Goal: Task Accomplishment & Management: Use online tool/utility

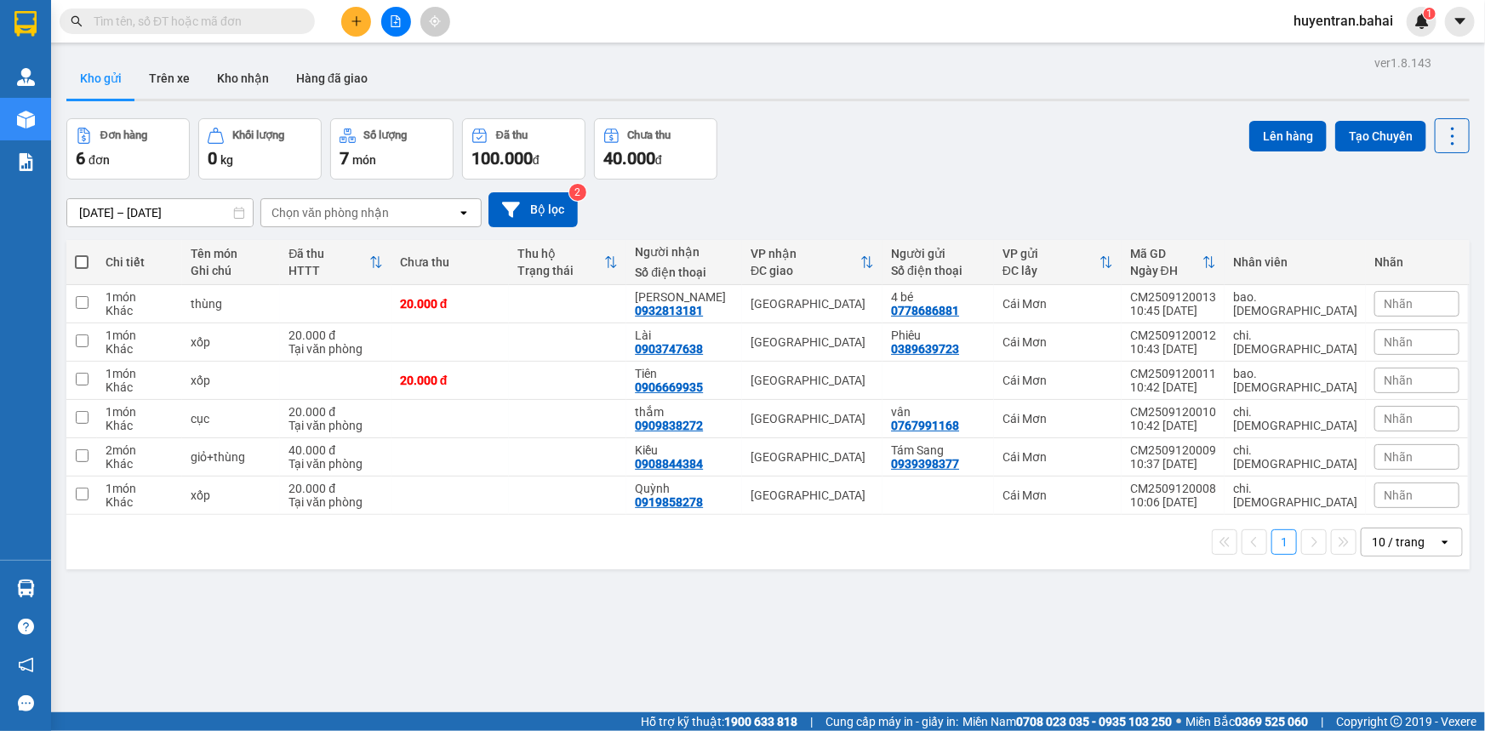
click at [80, 271] on th at bounding box center [81, 262] width 31 height 45
click at [78, 262] on span at bounding box center [82, 262] width 14 height 14
click at [82, 254] on input "checkbox" at bounding box center [82, 254] width 0 height 0
checkbox input "true"
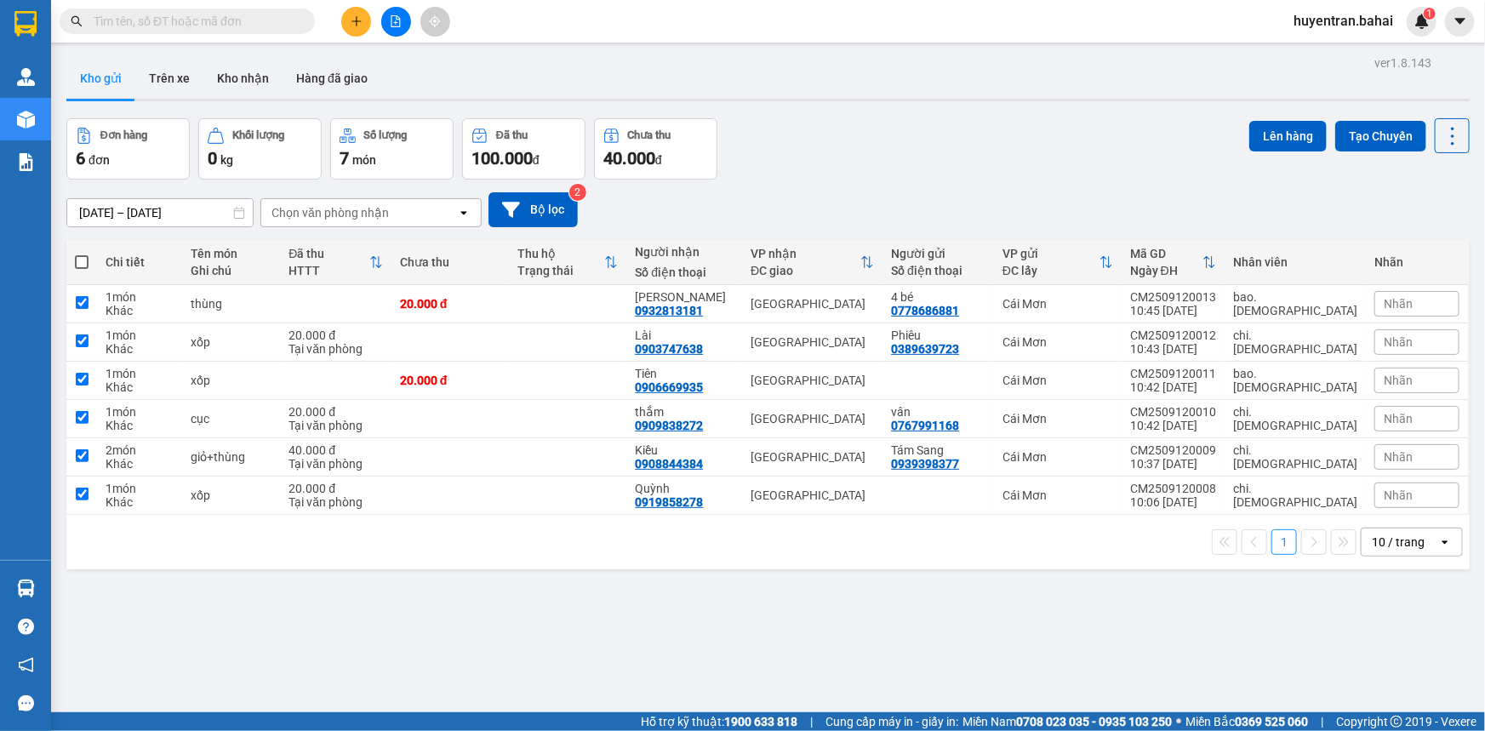
checkbox input "true"
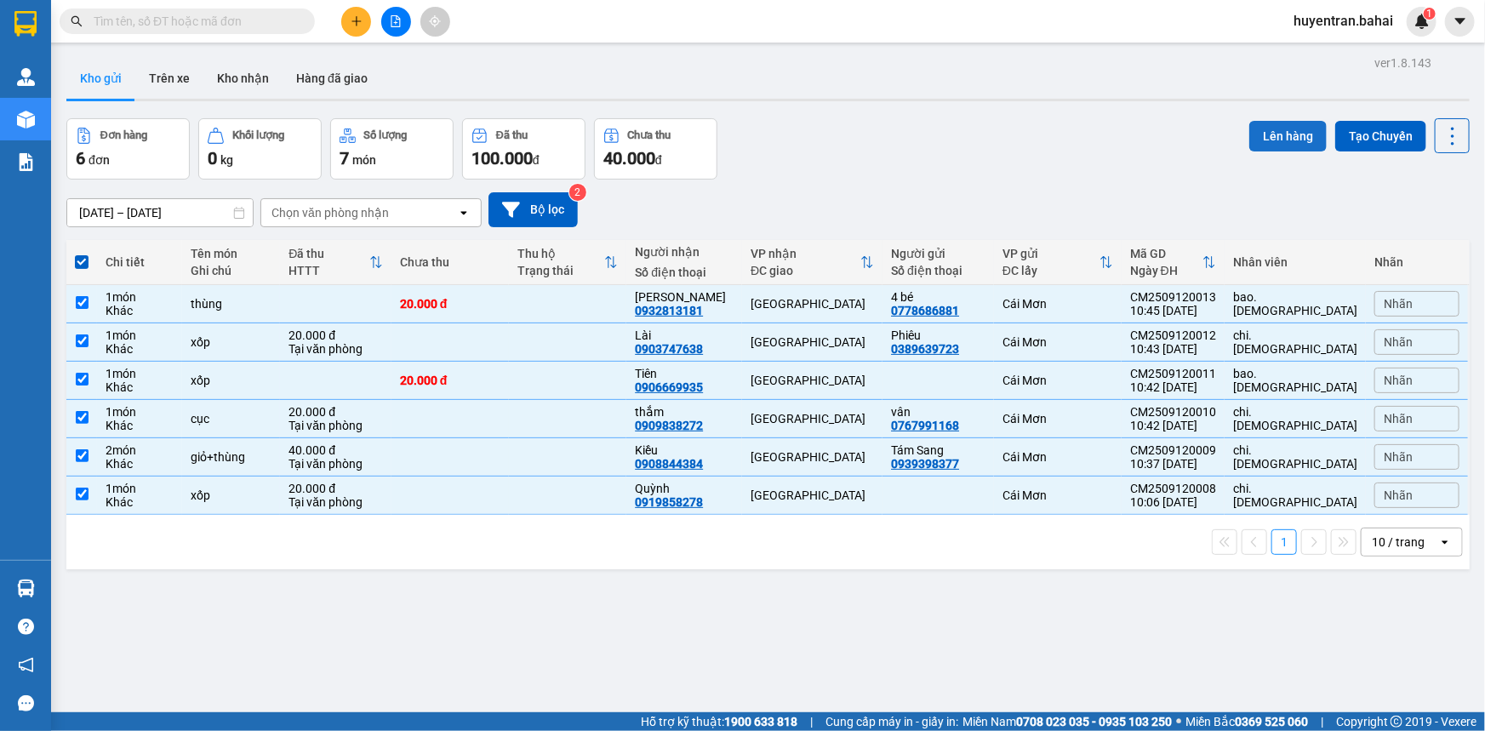
click at [1301, 134] on button "Lên hàng" at bounding box center [1288, 136] width 77 height 31
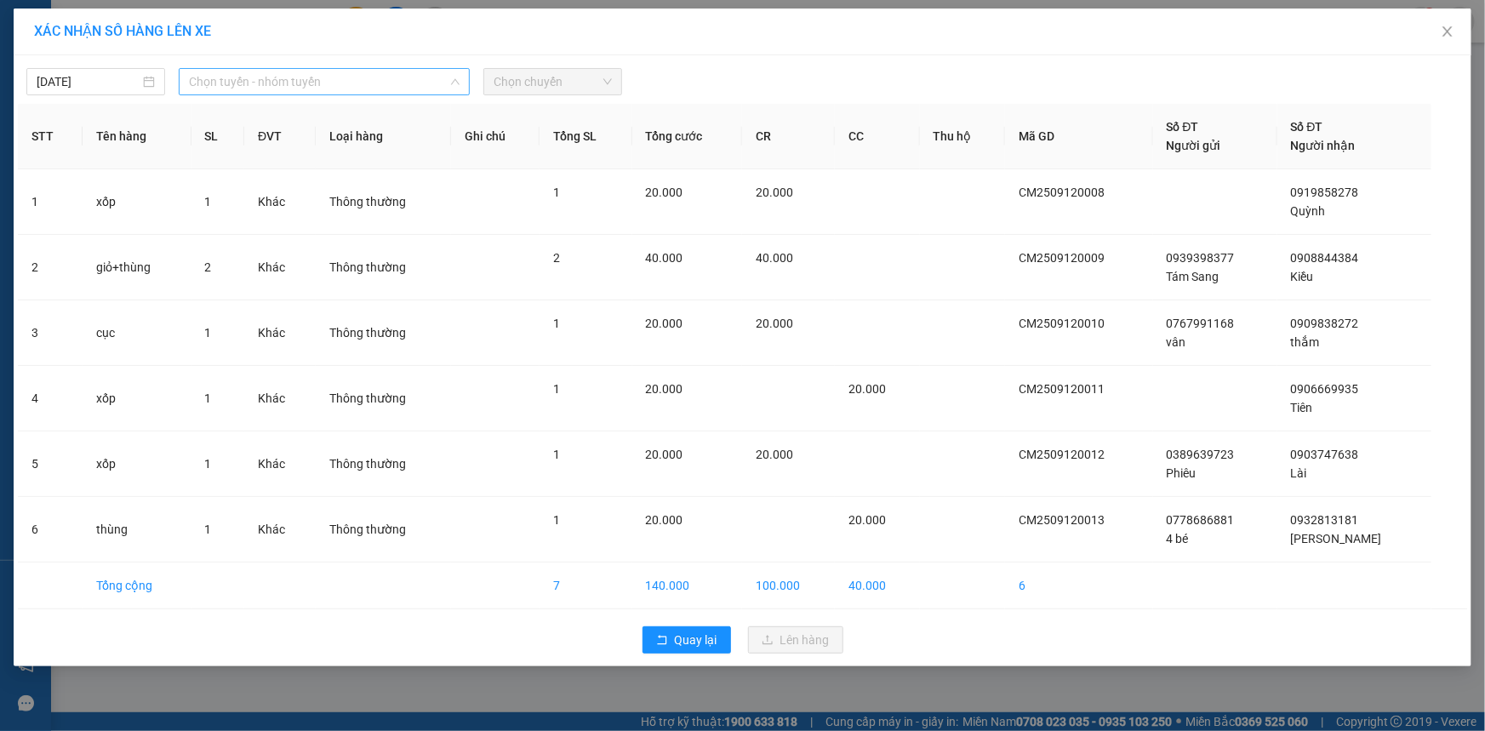
click at [393, 69] on span "Chọn tuyến - nhóm tuyến" at bounding box center [324, 82] width 271 height 26
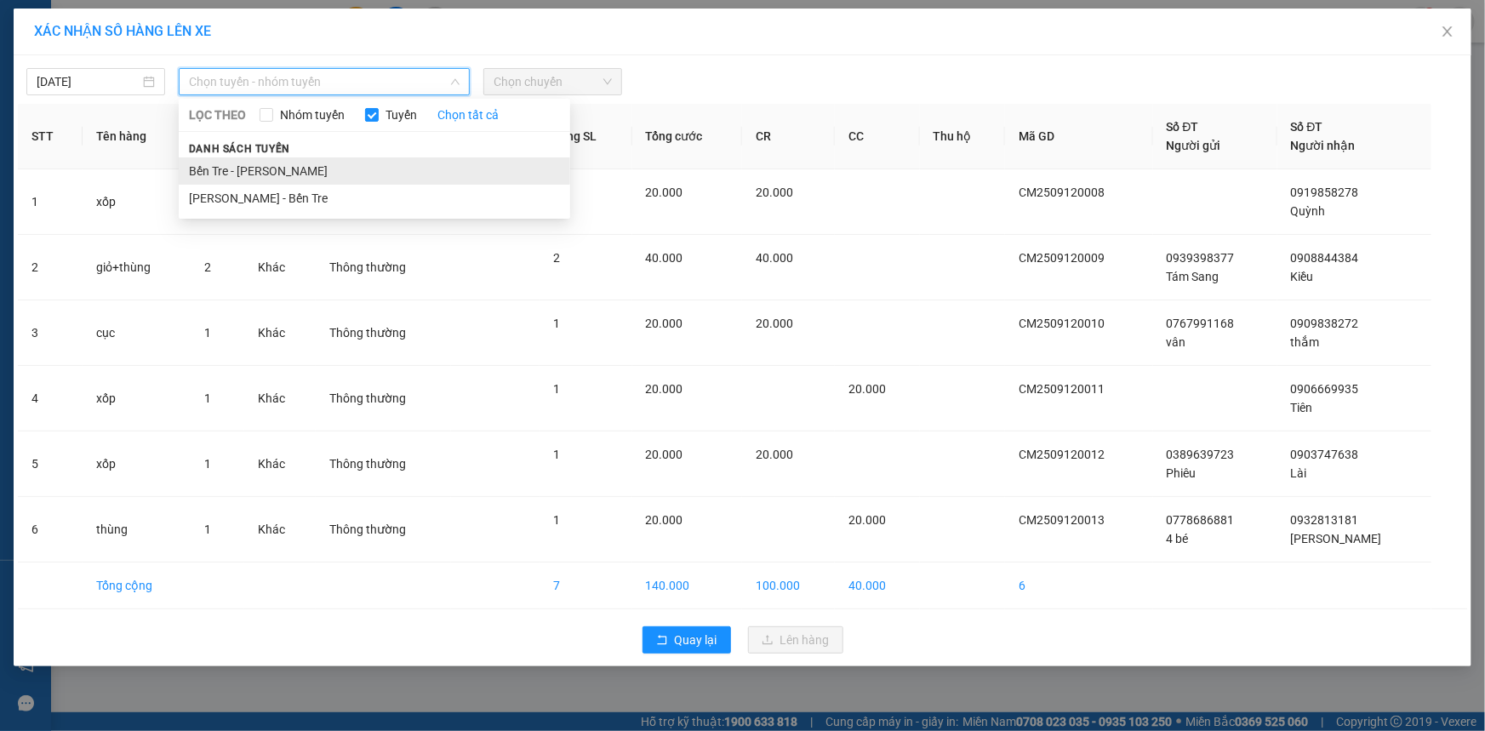
click at [387, 164] on li "Bến Tre - Hồ Chí Minh" at bounding box center [375, 170] width 392 height 27
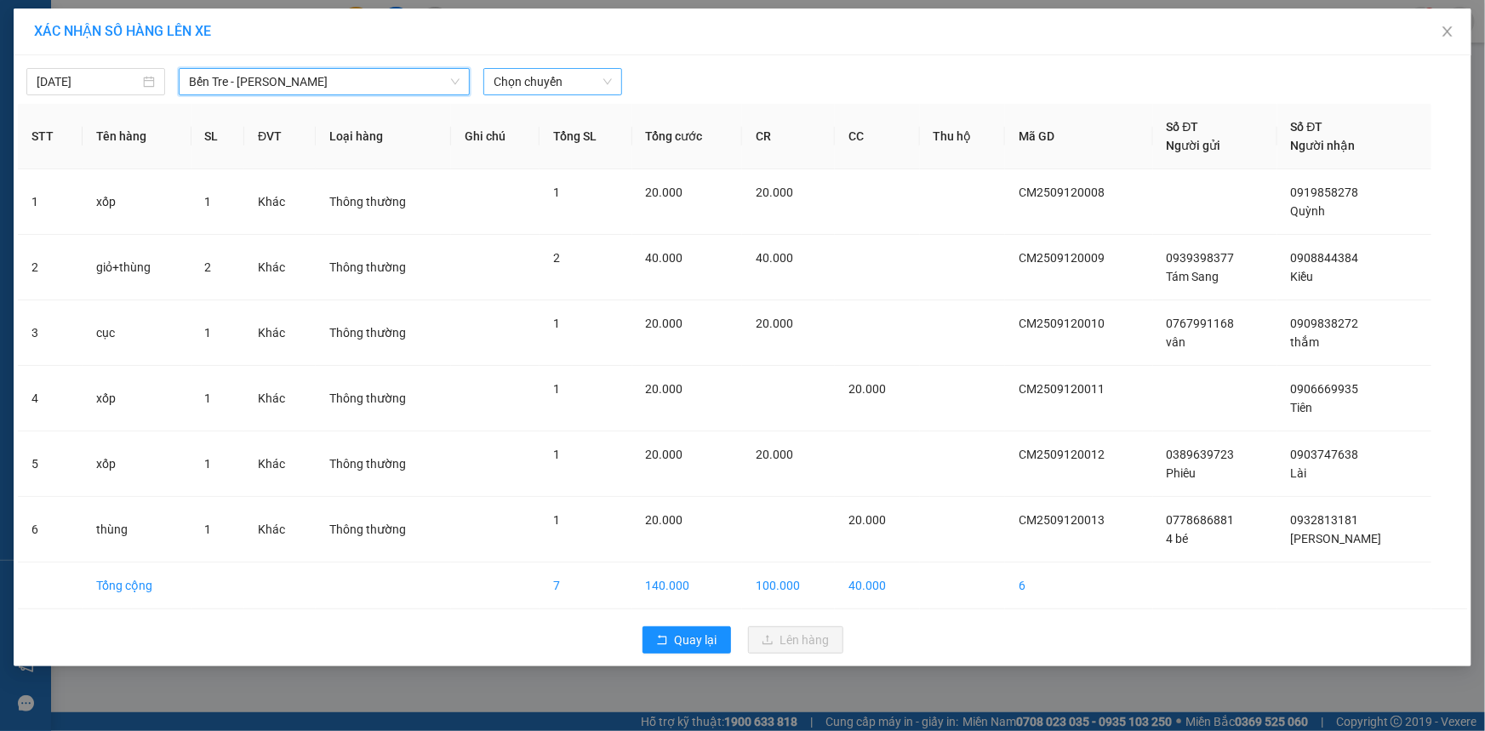
click at [542, 80] on span "Chọn chuyến" at bounding box center [553, 82] width 118 height 26
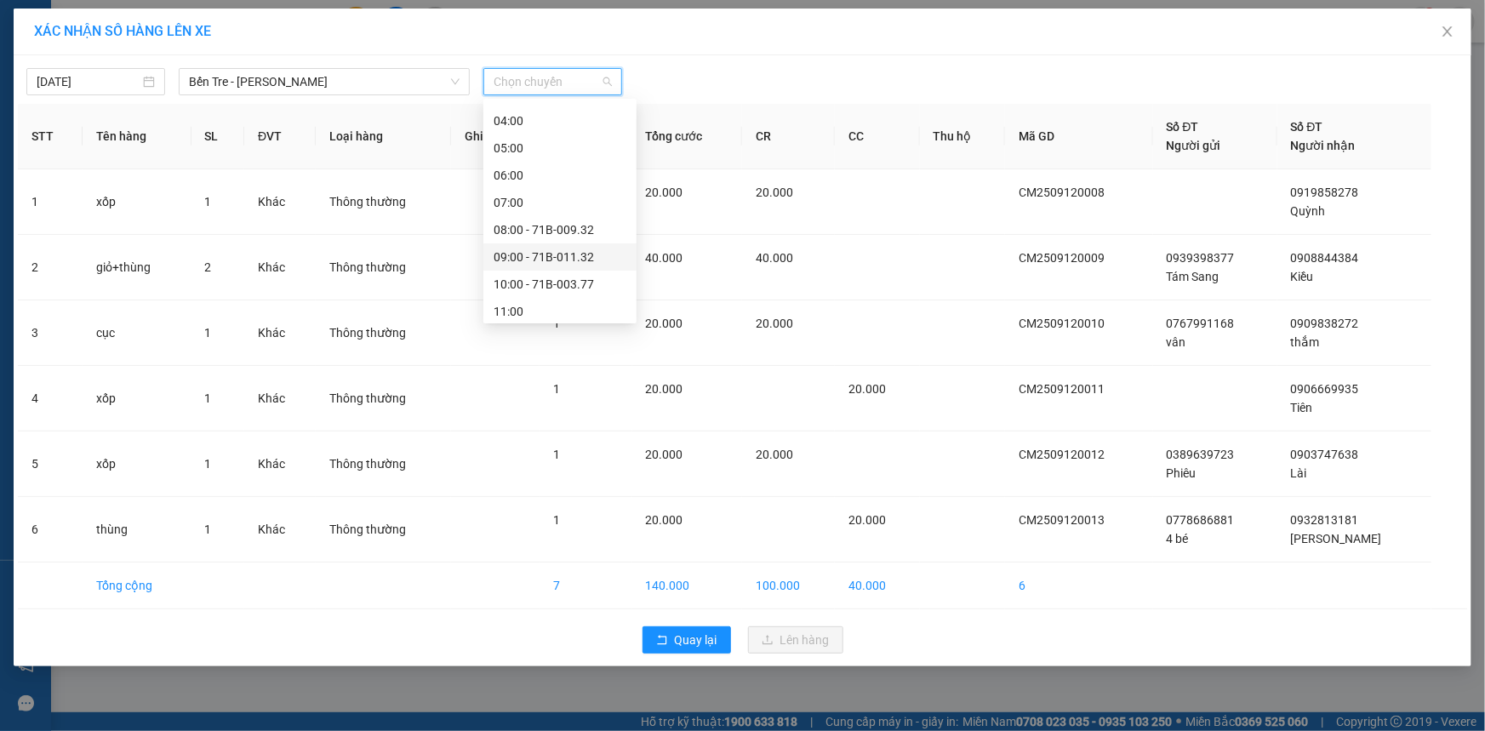
scroll to position [154, 0]
click at [556, 259] on div "12:00" at bounding box center [560, 261] width 133 height 19
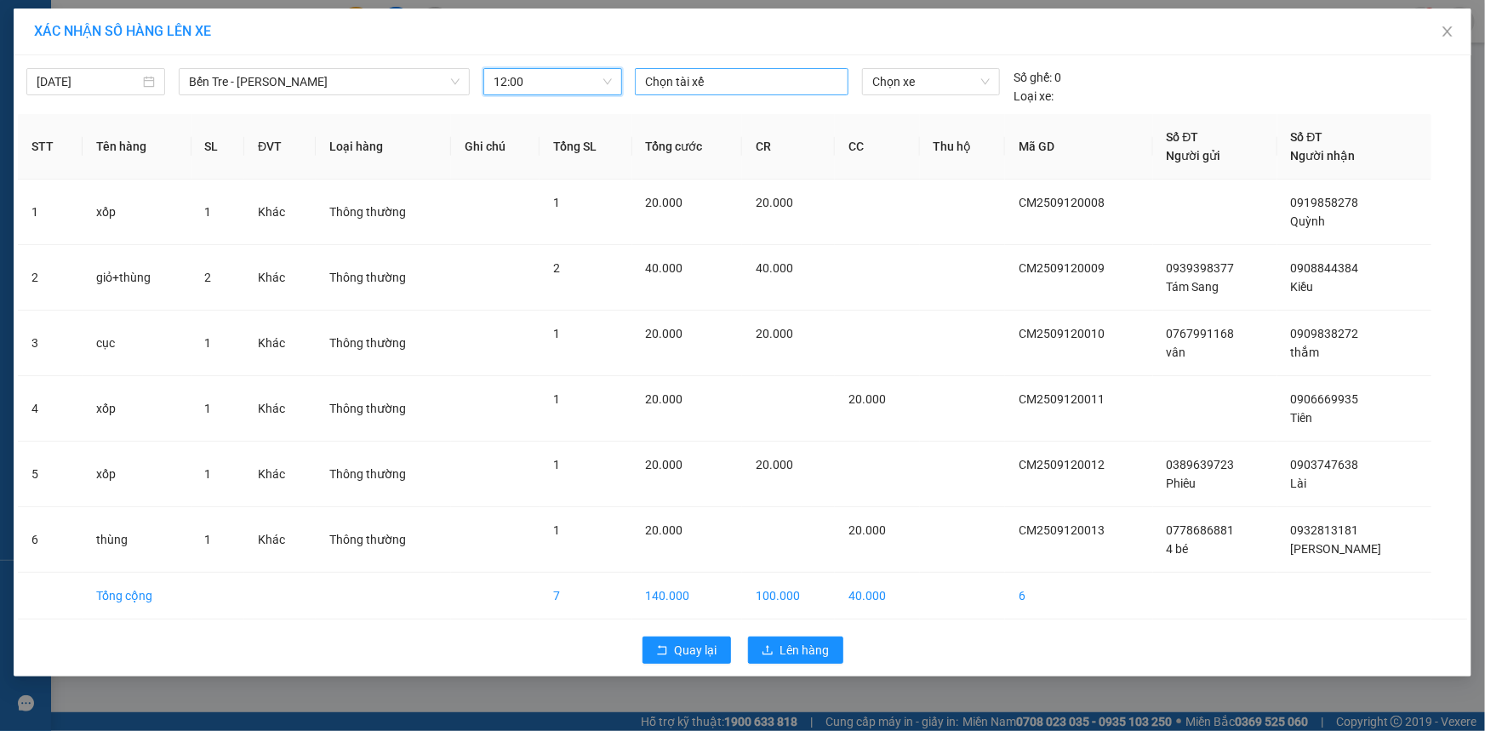
click at [733, 87] on div at bounding box center [741, 82] width 205 height 20
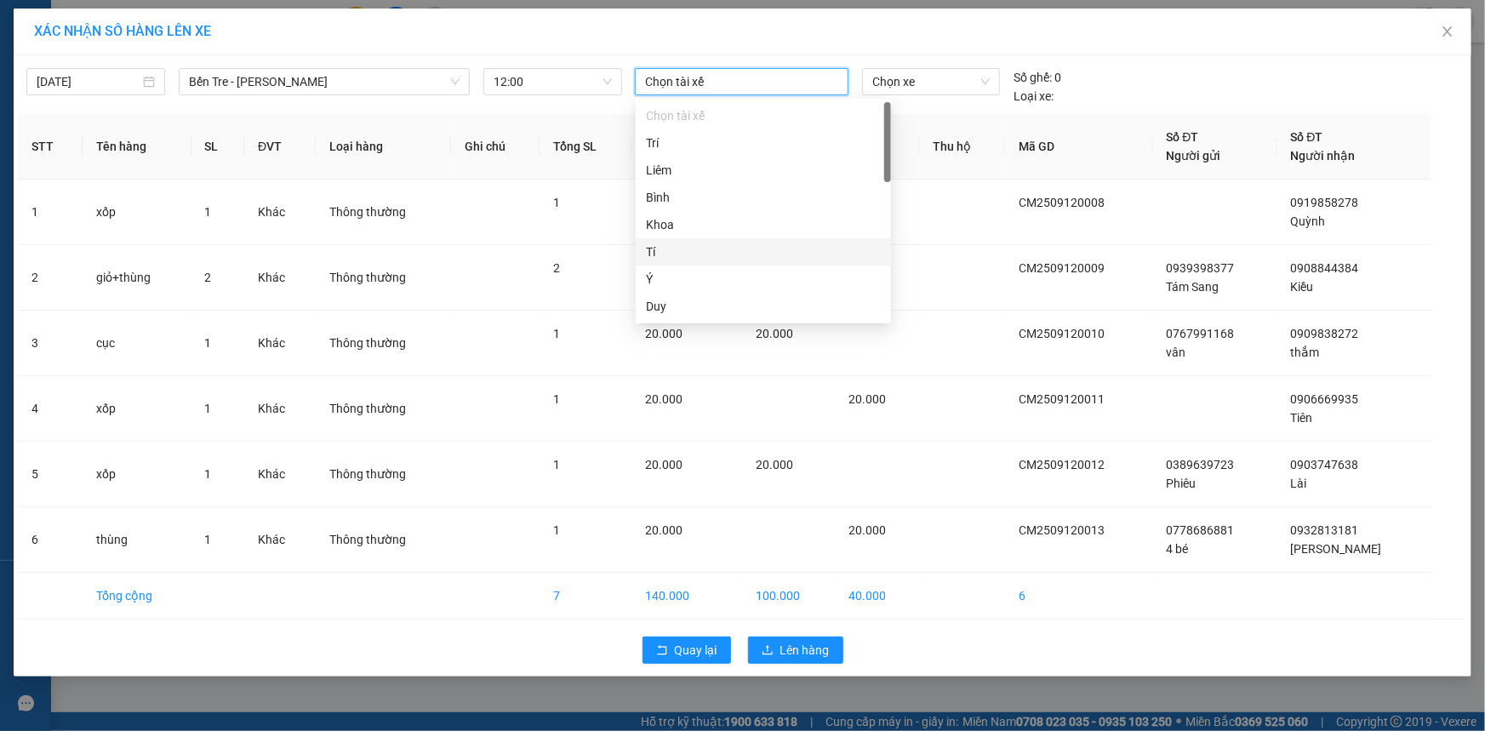
scroll to position [77, 0]
click at [710, 281] on div "Nhân" at bounding box center [763, 284] width 235 height 19
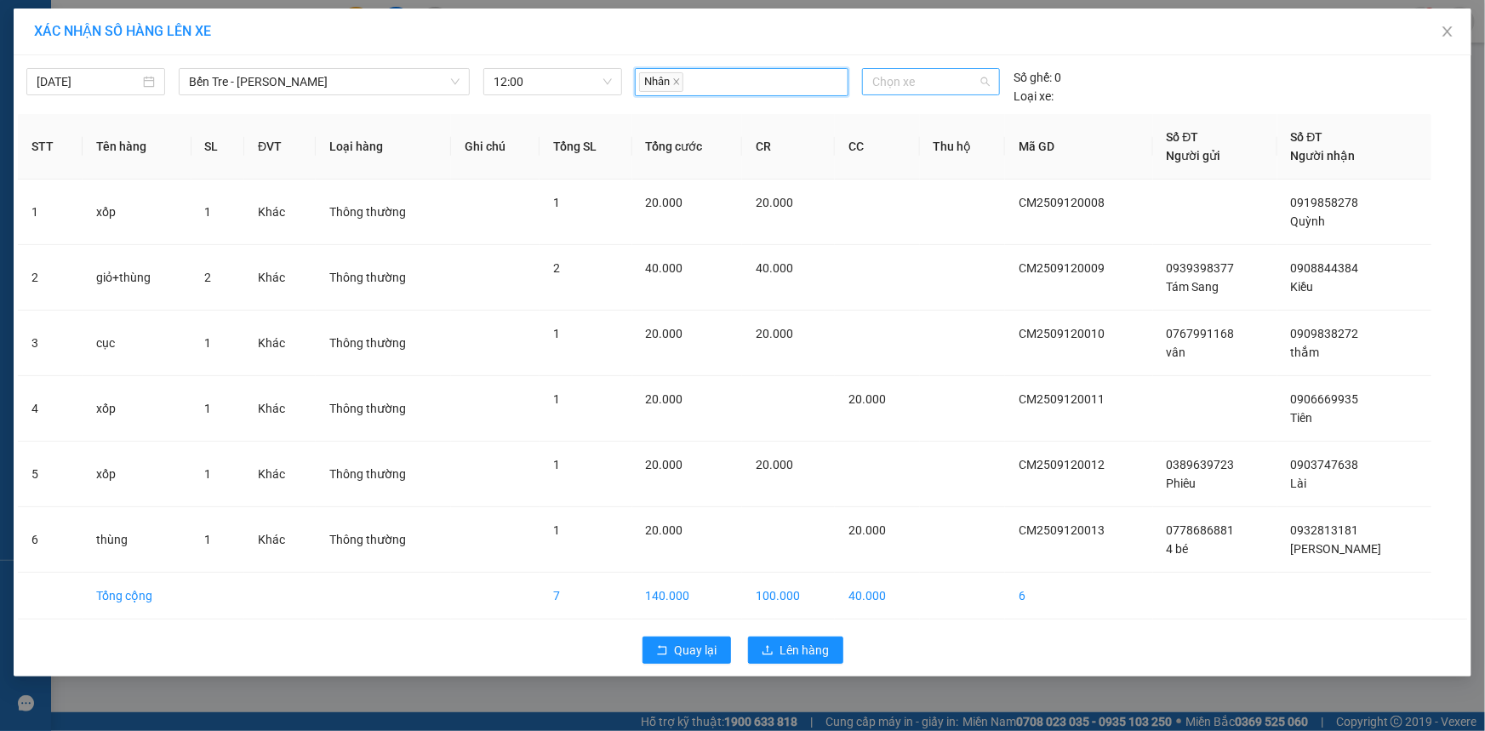
click at [940, 76] on span "Chọn xe" at bounding box center [931, 82] width 117 height 26
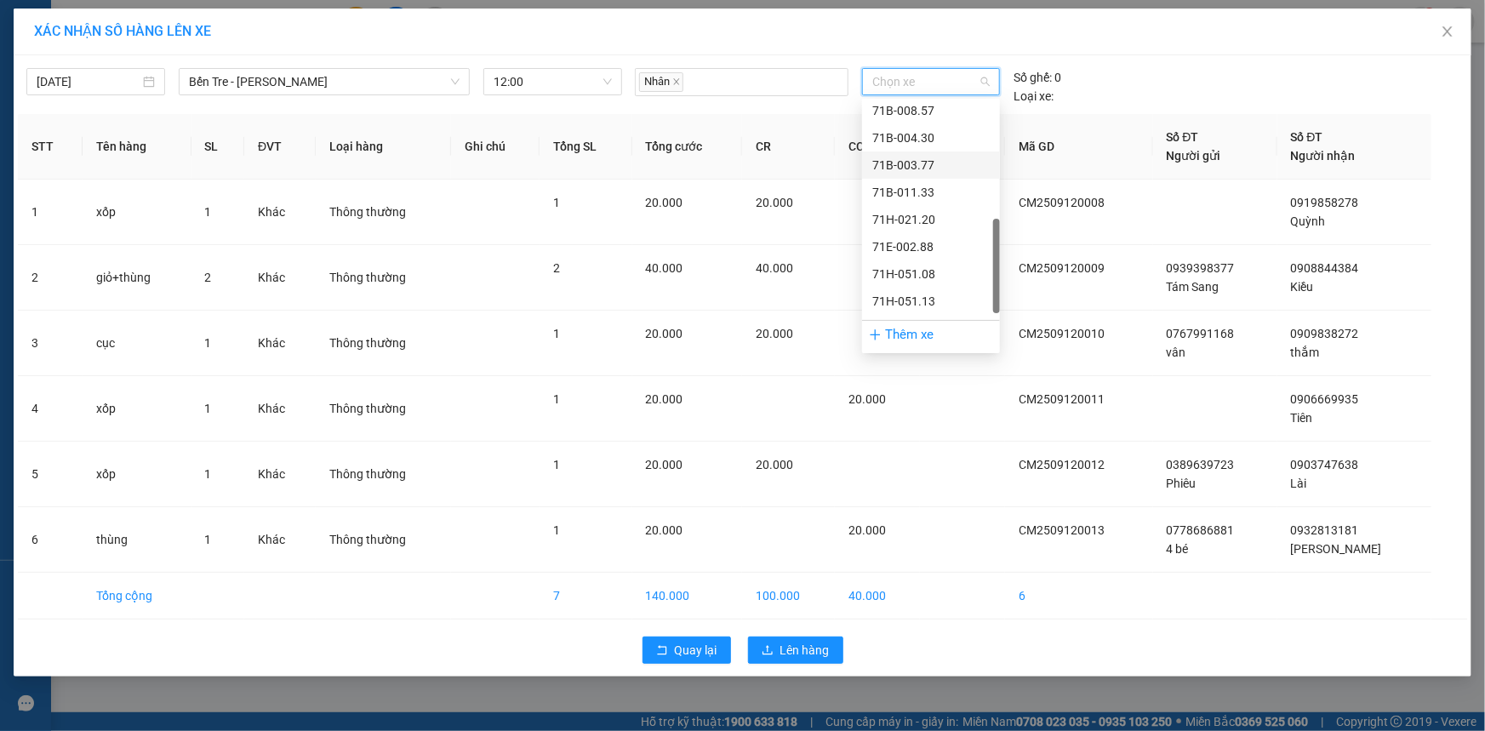
scroll to position [386, 0]
click at [933, 298] on div "71H-051.13" at bounding box center [931, 301] width 117 height 19
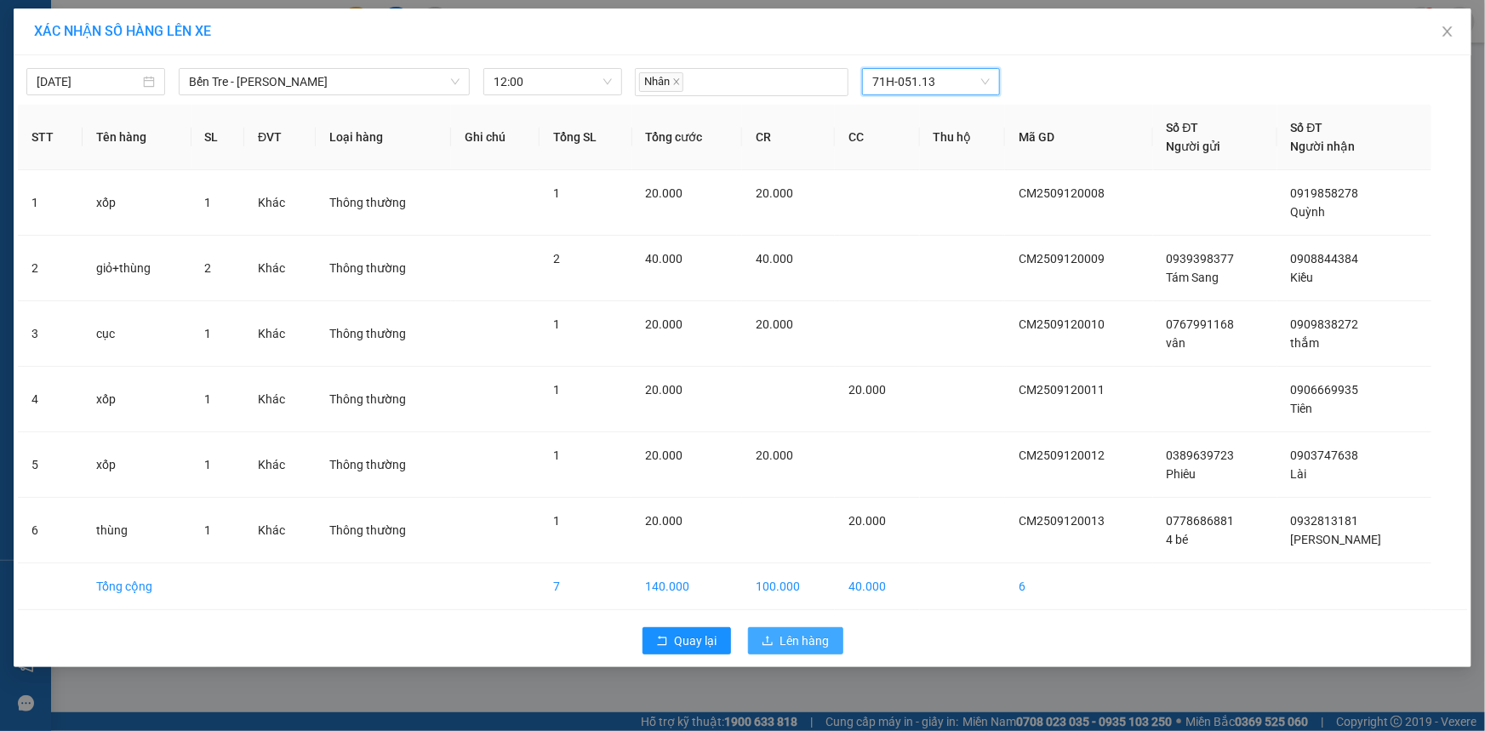
click at [787, 632] on span "Lên hàng" at bounding box center [805, 641] width 49 height 19
